Goal: Task Accomplishment & Management: Use online tool/utility

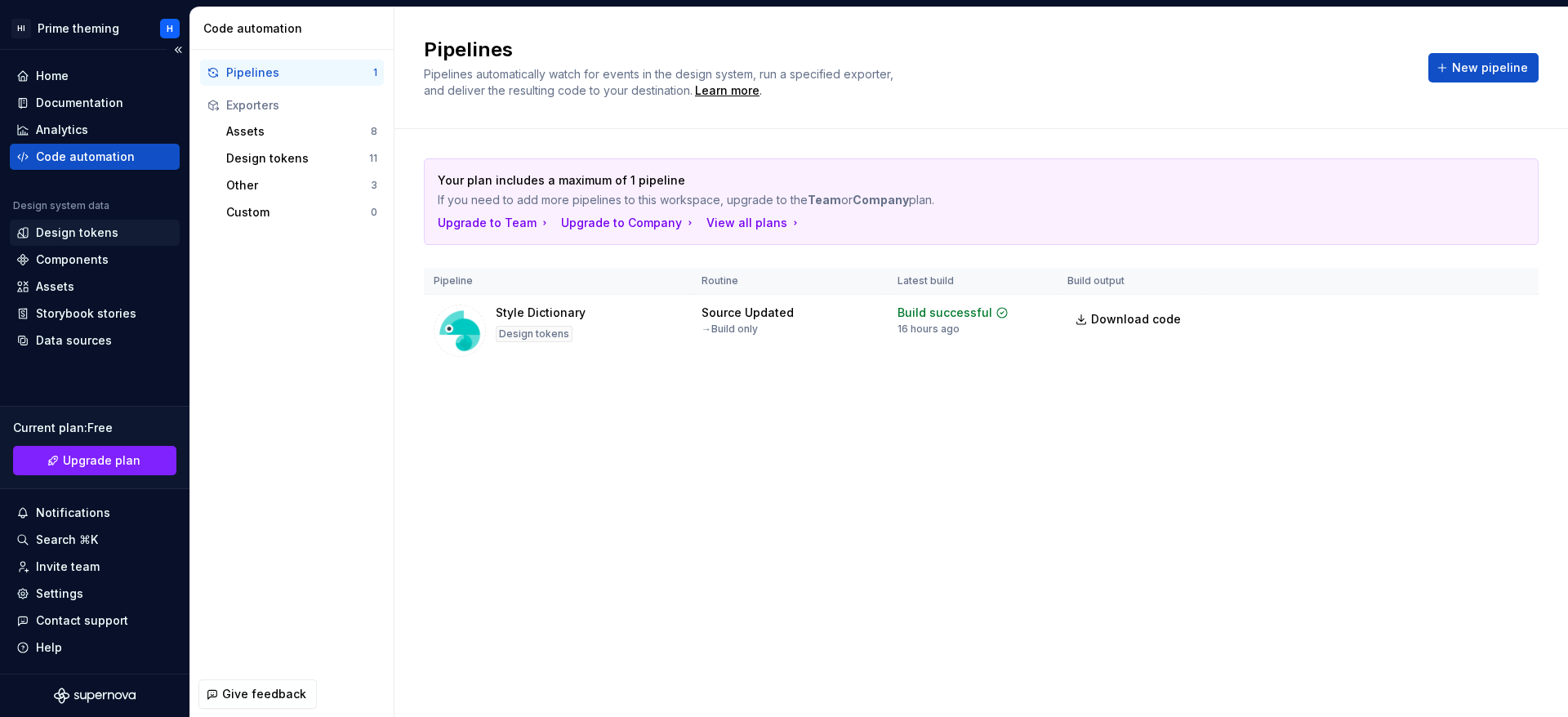
click at [55, 225] on div "Design tokens" at bounding box center [77, 232] width 83 height 16
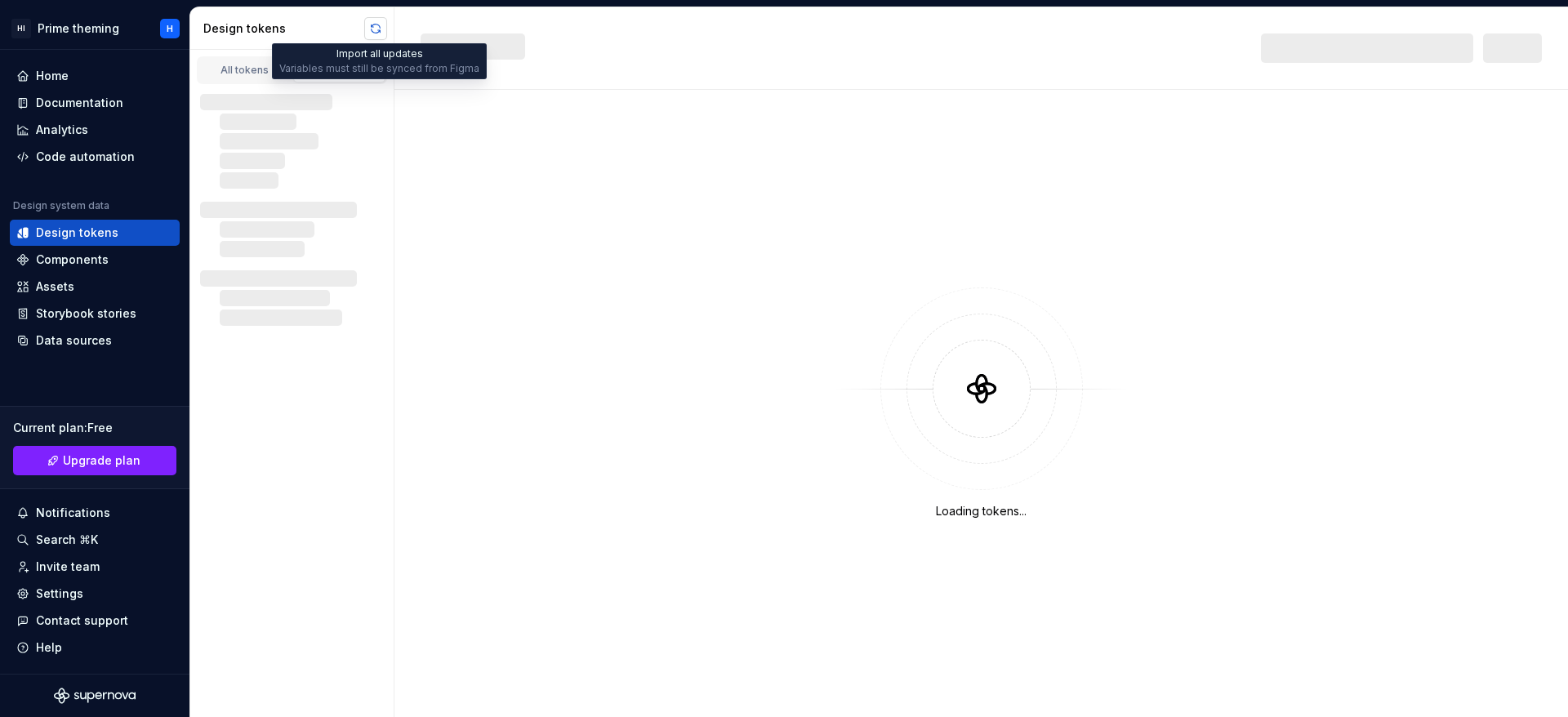
click at [373, 33] on button "button" at bounding box center [376, 29] width 23 height 23
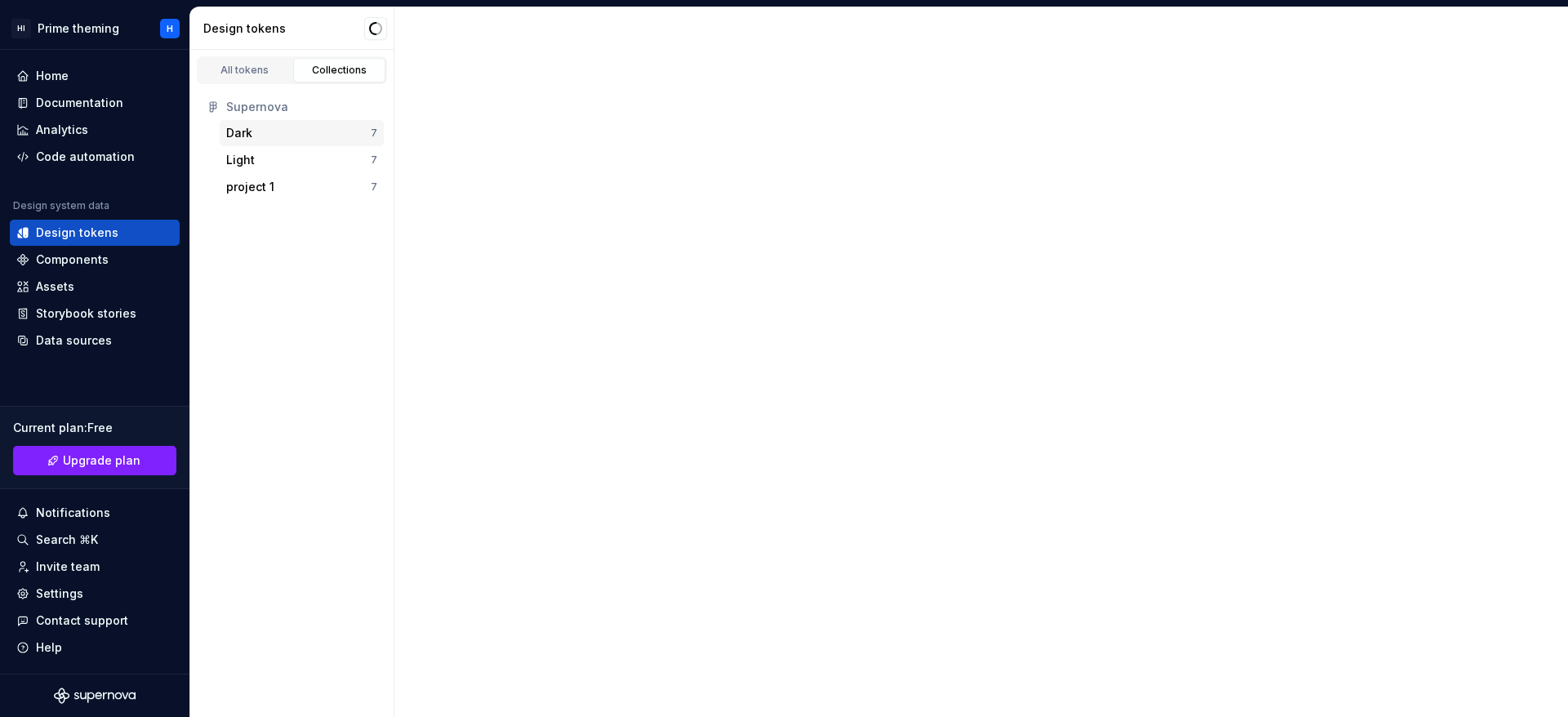
click at [257, 134] on div "Dark" at bounding box center [298, 133] width 144 height 16
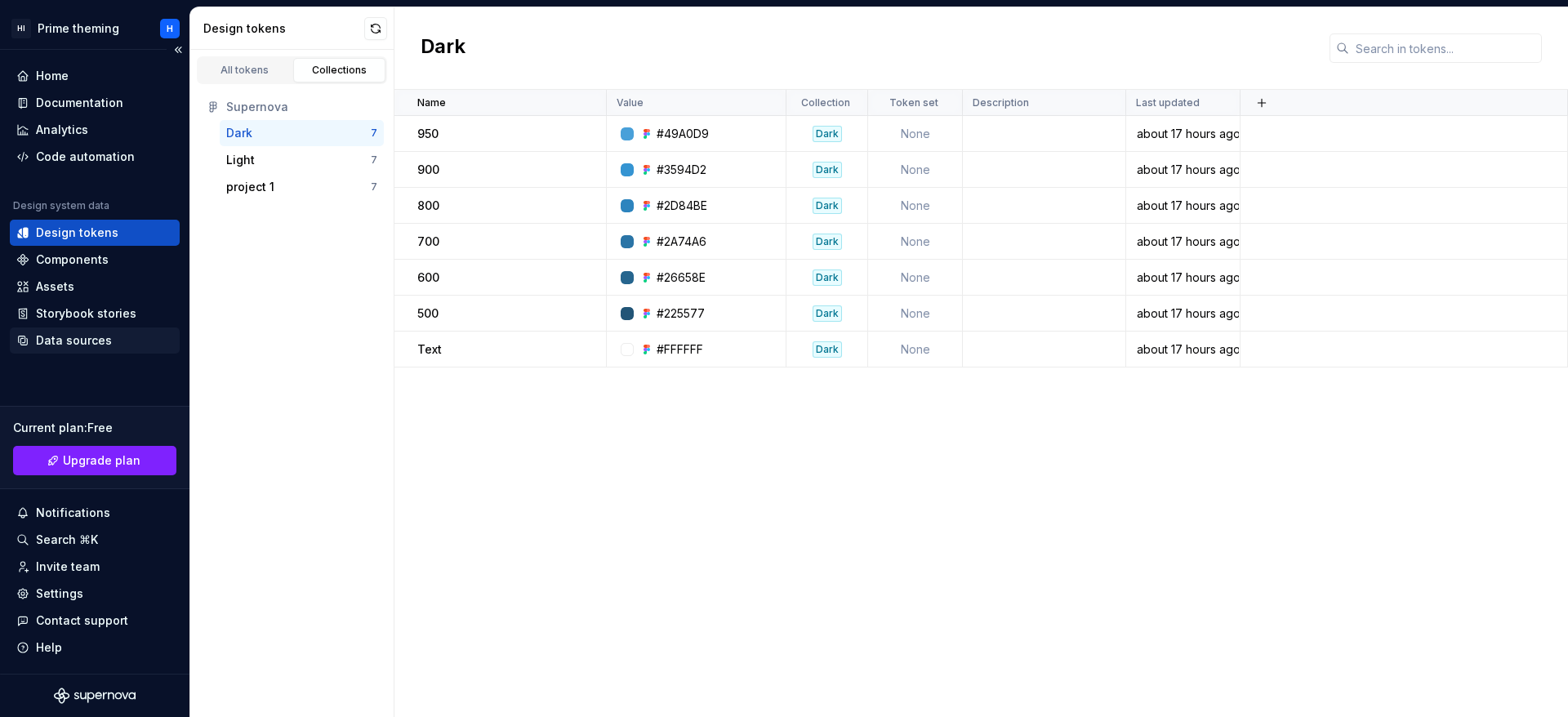
click at [43, 344] on div "Data sources" at bounding box center [73, 340] width 76 height 16
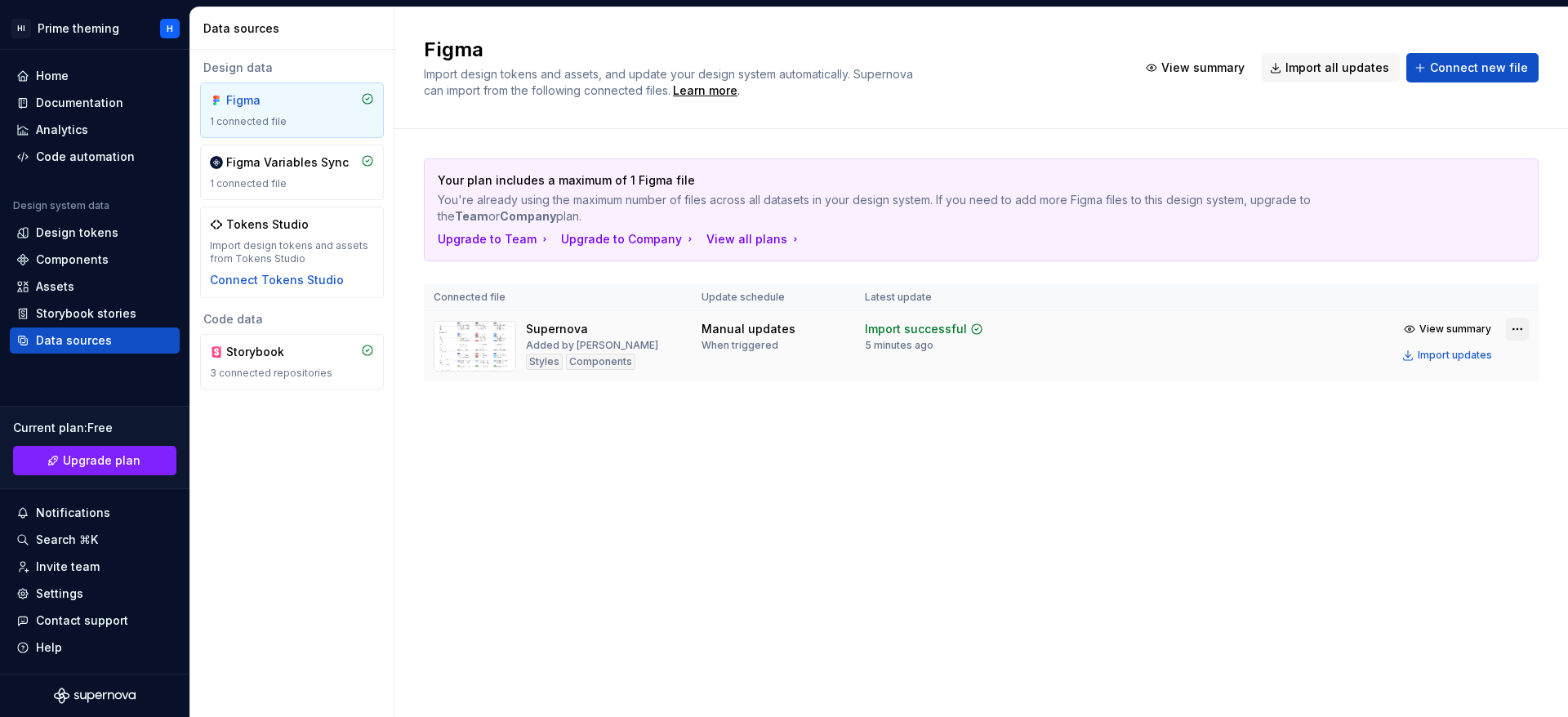
click at [658, 332] on html "HI Prime theming H Home Documentation Analytics Code automation Design system d…" at bounding box center [784, 358] width 1568 height 717
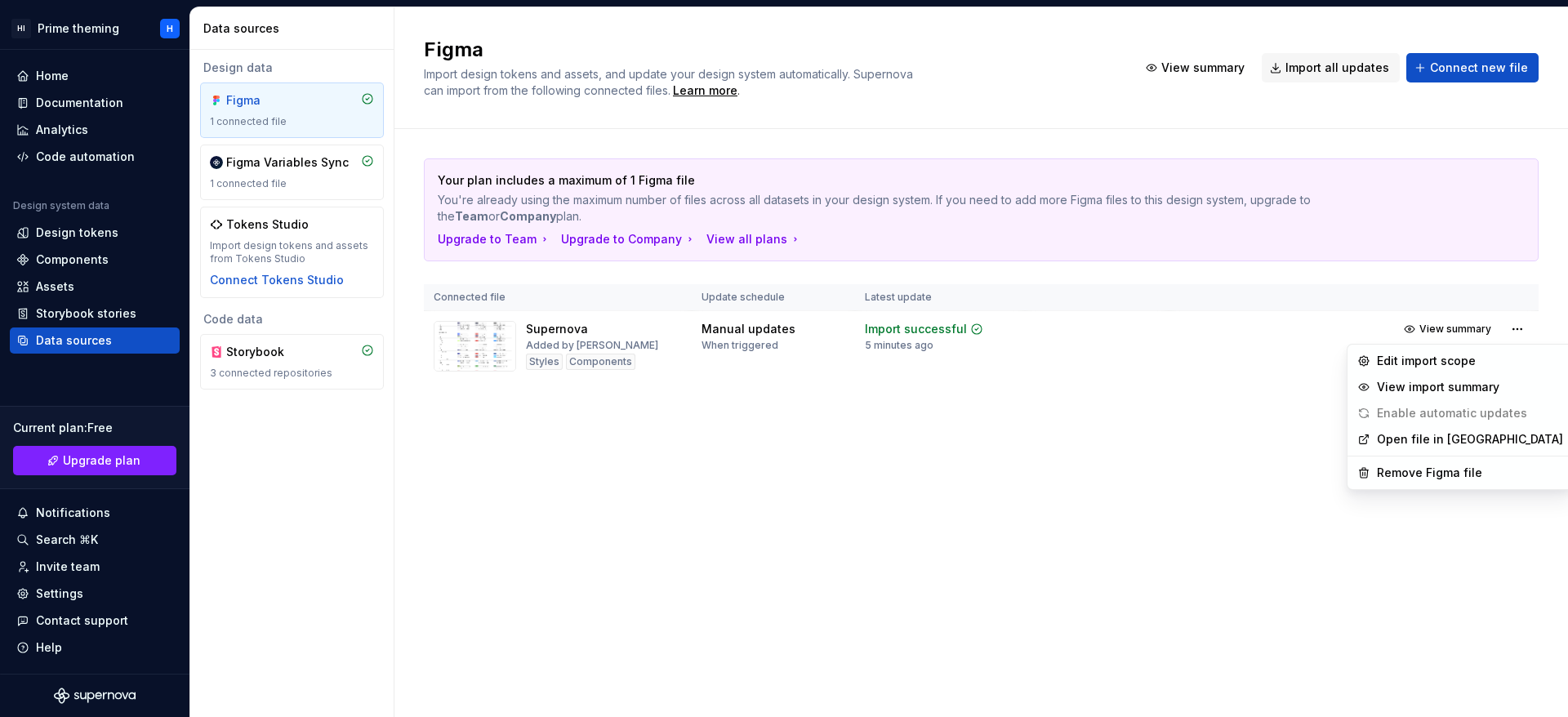
click at [658, 445] on link "Open file in [GEOGRAPHIC_DATA]" at bounding box center [1470, 439] width 187 height 16
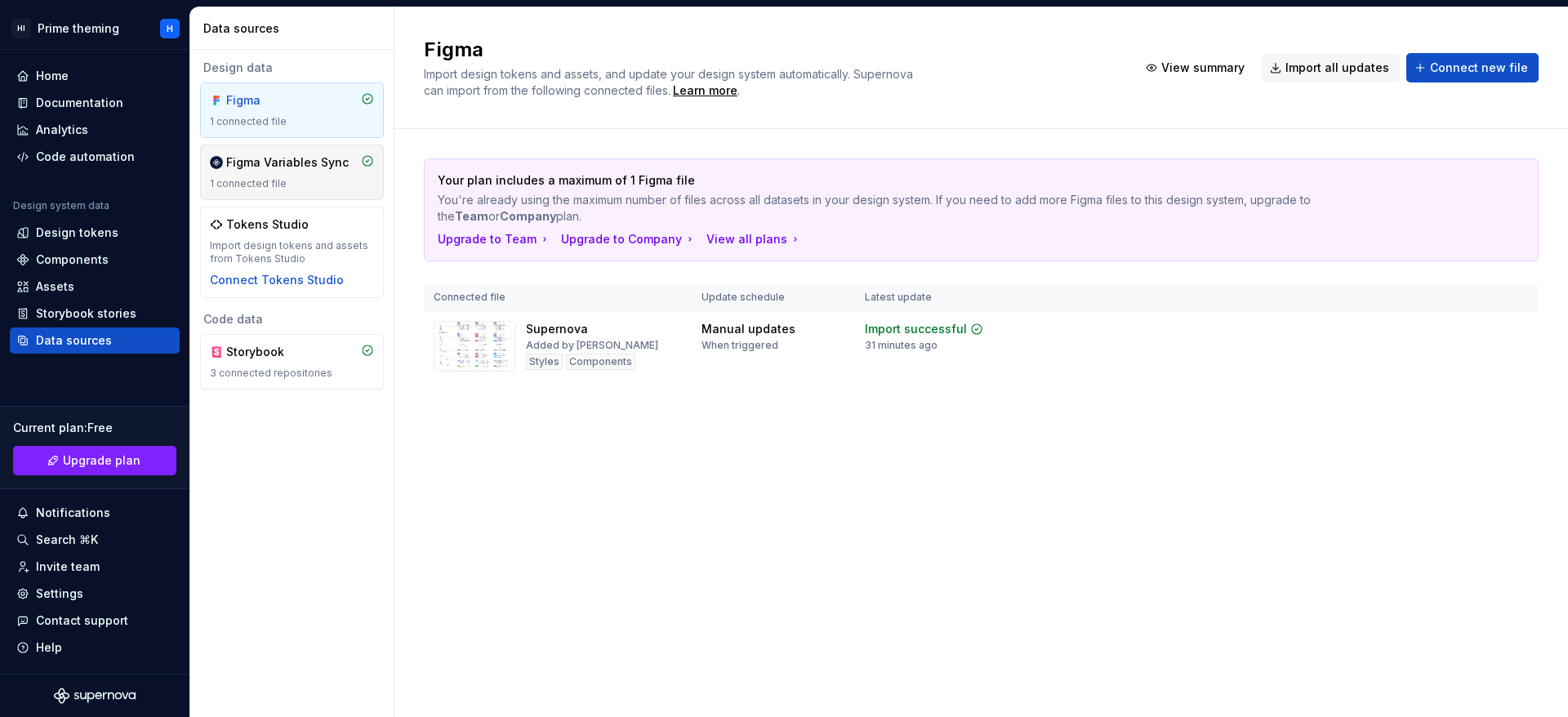
click at [234, 155] on div "Figma Variables Sync" at bounding box center [287, 162] width 122 height 16
